Goal: Task Accomplishment & Management: Manage account settings

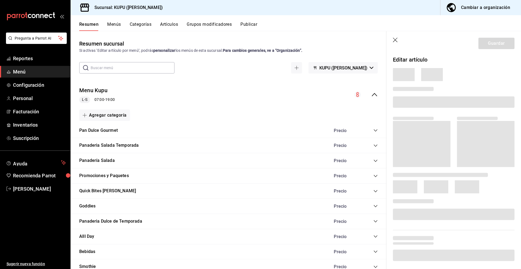
scroll to position [305, 0]
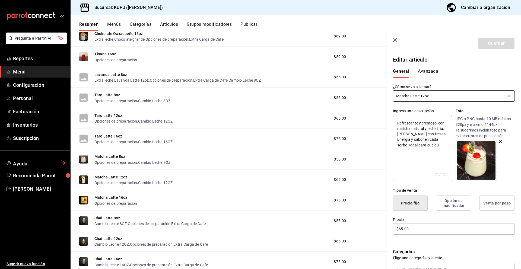
drag, startPoint x: 437, startPoint y: 96, endPoint x: 390, endPoint y: 96, distance: 46.1
click at [390, 96] on div "¿Cómo se va a llamar? Matcha Latte 12oz 17 /40 ¿Cómo se va a llamar?" at bounding box center [450, 90] width 128 height 24
drag, startPoint x: 396, startPoint y: 123, endPoint x: 445, endPoint y: 147, distance: 54.1
click at [445, 147] on textarea "Refrescante y cremoso, con matcha natural y leche fría, [PERSON_NAME] con fresa…" at bounding box center [422, 148] width 59 height 65
type textarea "x"
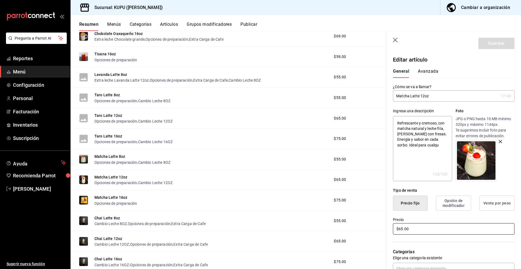
drag, startPoint x: 422, startPoint y: 231, endPoint x: 388, endPoint y: 227, distance: 34.4
click at [388, 227] on div "Precio $65.00" at bounding box center [450, 223] width 128 height 25
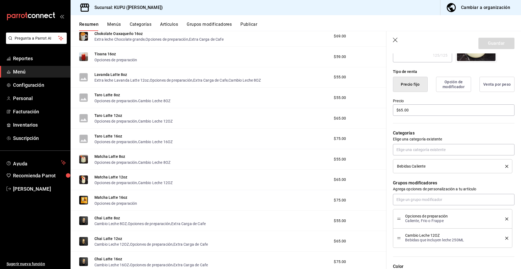
scroll to position [130, 0]
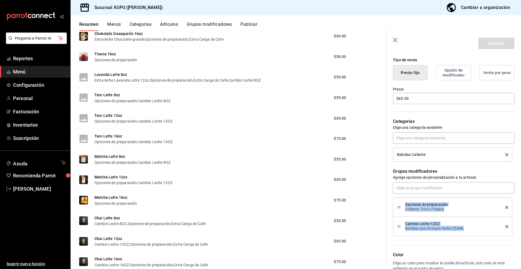
drag, startPoint x: 405, startPoint y: 203, endPoint x: 467, endPoint y: 229, distance: 66.3
click at [467, 229] on ul "Opciones de preparación Caliente, Frio o Frappe Cambio Leche 12OZ Bebidas que i…" at bounding box center [454, 217] width 122 height 39
copy ul "Opciones de preparación Caliente, Frio o Frappe Cambio Leche 12OZ Bebidas que i…"
click at [113, 197] on button "Matcha Latte 16oz" at bounding box center [110, 197] width 33 height 5
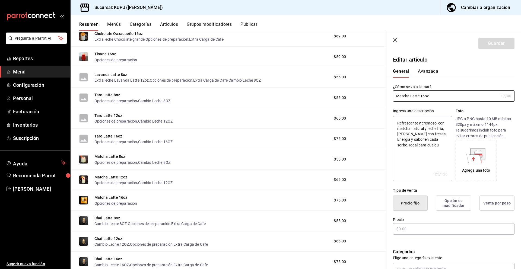
type textarea "x"
type input "$75.00"
radio input "false"
radio input "true"
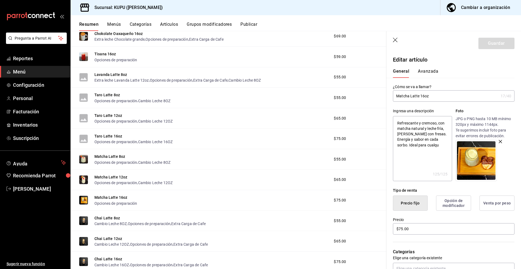
drag, startPoint x: 433, startPoint y: 93, endPoint x: 441, endPoint y: 96, distance: 8.1
click at [441, 96] on input "Matcha Latte 16oz" at bounding box center [446, 96] width 106 height 11
drag, startPoint x: 430, startPoint y: 138, endPoint x: 443, endPoint y: 145, distance: 14.5
click at [443, 145] on textarea "Refrescante y cremoso, con matcha natural y leche fría, [PERSON_NAME] con fresa…" at bounding box center [422, 148] width 59 height 65
type textarea "x"
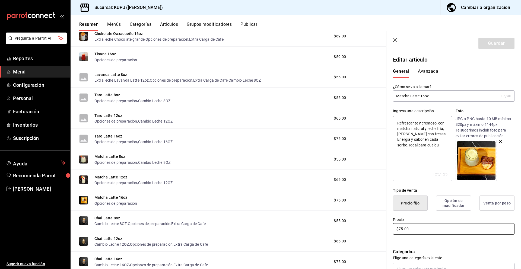
drag, startPoint x: 413, startPoint y: 229, endPoint x: 389, endPoint y: 222, distance: 25.5
click at [389, 222] on div "Precio $75.00" at bounding box center [450, 223] width 128 height 25
click at [451, 188] on div "Tipo de venta" at bounding box center [454, 191] width 122 height 6
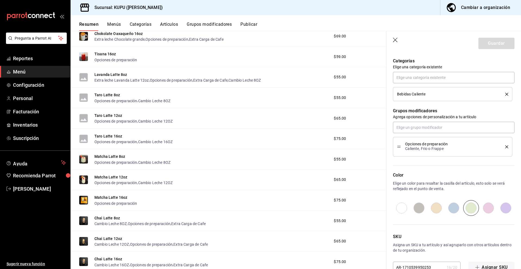
scroll to position [179, 0]
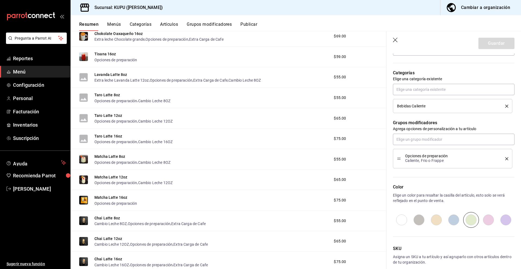
click at [406, 155] on span "Opciones de preparación" at bounding box center [451, 156] width 92 height 4
drag, startPoint x: 404, startPoint y: 154, endPoint x: 446, endPoint y: 160, distance: 42.4
click at [446, 160] on div "Opciones de preparación Caliente, Frio o Frappe" at bounding box center [452, 158] width 111 height 11
copy div "Opciones de preparación Caliente, Frio o Frappe"
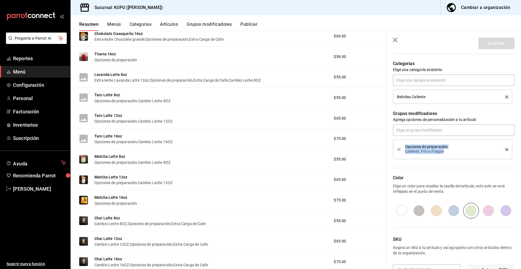
scroll to position [206, 0]
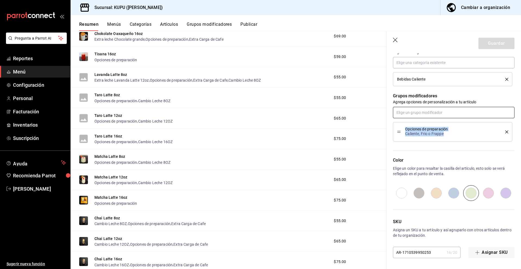
click at [441, 113] on input "text" at bounding box center [454, 112] width 122 height 11
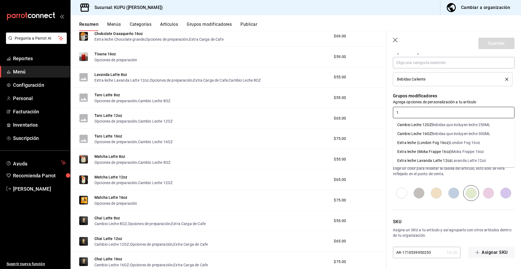
type input "16"
click at [447, 124] on div "Bebidas que incluyen leche 300ML" at bounding box center [461, 125] width 59 height 6
type textarea "x"
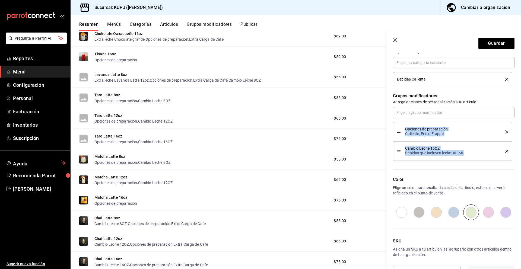
drag, startPoint x: 404, startPoint y: 129, endPoint x: 481, endPoint y: 154, distance: 80.6
click at [481, 154] on ul "Opciones de preparación Caliente, Frio o Frappe Cambio Leche 16OZ Bebidas que i…" at bounding box center [454, 141] width 122 height 39
copy ul "Opciones de preparación Caliente, Frio o Frappe Cambio Leche 16OZ Bebidas que i…"
click at [130, 197] on div "Matcha Latte 16oz Opciones de preparación" at bounding box center [115, 201] width 43 height 12
click at [112, 219] on button "Chai Latte 8oz" at bounding box center [107, 217] width 26 height 5
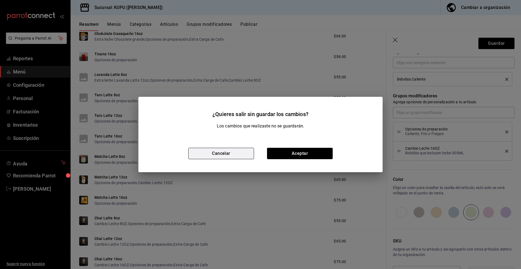
click at [236, 156] on button "Cancelar" at bounding box center [221, 153] width 66 height 11
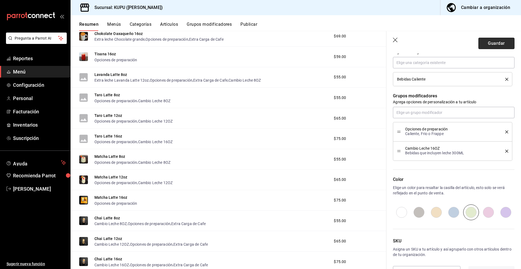
click at [491, 47] on button "Guardar" at bounding box center [496, 43] width 36 height 11
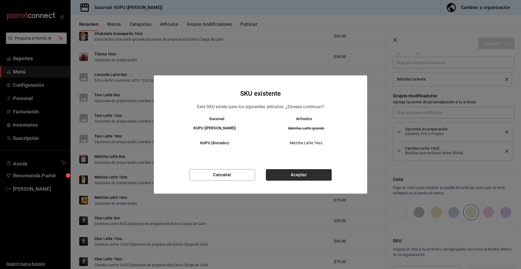
click at [302, 177] on button "Aceptar" at bounding box center [299, 174] width 66 height 11
type textarea "x"
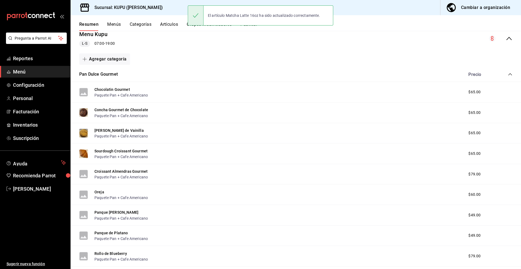
scroll to position [76, 0]
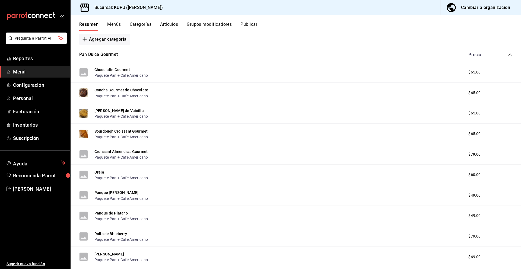
click at [511, 55] on icon "collapse-category-row" at bounding box center [510, 54] width 4 height 2
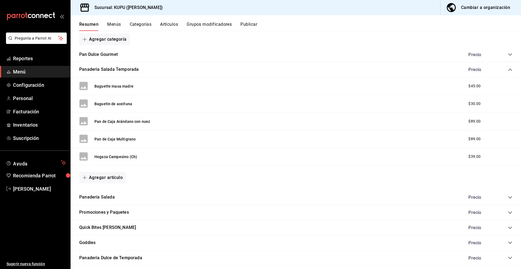
click at [509, 68] on icon "collapse-category-row" at bounding box center [510, 70] width 4 height 4
